Goal: Submit feedback/report problem

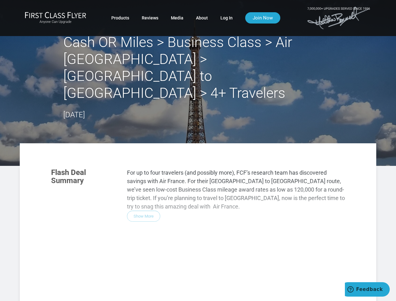
click at [198, 162] on div "Flash Deal Summary For up to four travelers (and possibly more), FCF’s research…" at bounding box center [198, 250] width 306 height 177
click at [198, 205] on div "Flash Deal Summary For up to four travelers (and possibly more), FCF’s research…" at bounding box center [198, 250] width 306 height 177
click at [143, 182] on div "Flash Deal Summary For up to four travelers (and possibly more), FCF’s research…" at bounding box center [198, 250] width 306 height 177
click at [89, 270] on div "Flash Deal Summary For up to four travelers (and possibly more), FCF’s research…" at bounding box center [198, 250] width 306 height 177
click at [140, 270] on div "Flash Deal Summary For up to four travelers (and possibly more), FCF’s research…" at bounding box center [198, 250] width 306 height 177
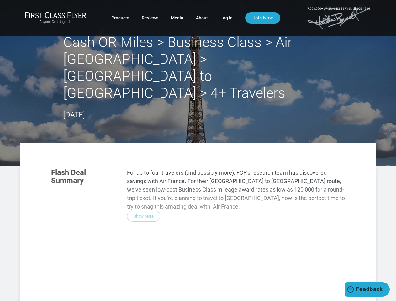
click at [192, 270] on div "Flash Deal Summary For up to four travelers (and possibly more), FCF’s research…" at bounding box center [198, 250] width 306 height 177
click at [140, 294] on div "Flash Deal Summary For up to four travelers (and possibly more), FCF’s research…" at bounding box center [198, 250] width 306 height 177
click at [299, 283] on div "Flash Deal Summary For up to four travelers (and possibly more), FCF’s research…" at bounding box center [198, 250] width 306 height 177
click at [367, 289] on span "Feedback" at bounding box center [369, 289] width 27 height 6
